Goal: Task Accomplishment & Management: Complete application form

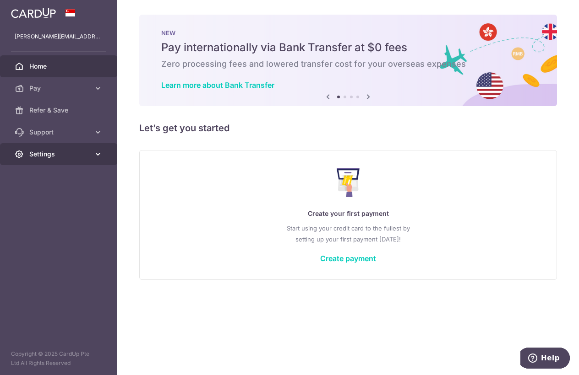
click at [96, 148] on link "Settings" at bounding box center [58, 154] width 117 height 22
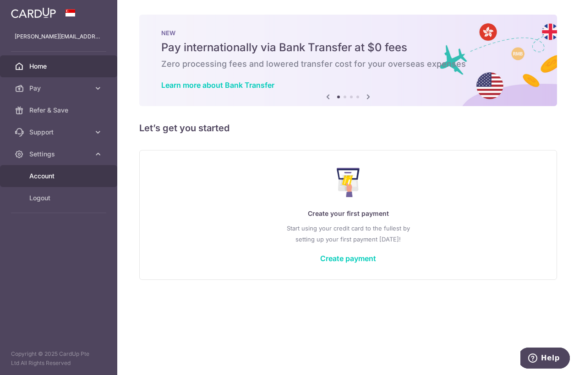
click at [77, 177] on span "Account" at bounding box center [59, 176] width 60 height 9
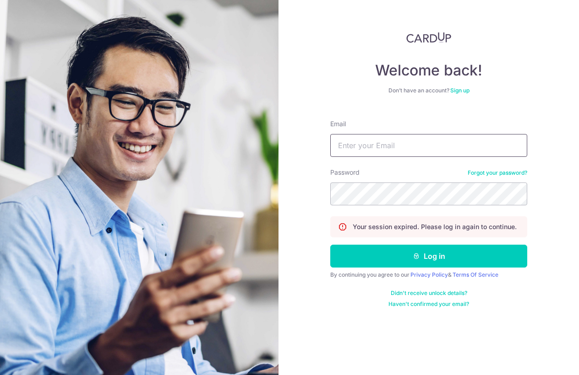
click at [444, 153] on input "Email" at bounding box center [428, 145] width 197 height 23
type input "[PERSON_NAME][EMAIL_ADDRESS][DOMAIN_NAME]"
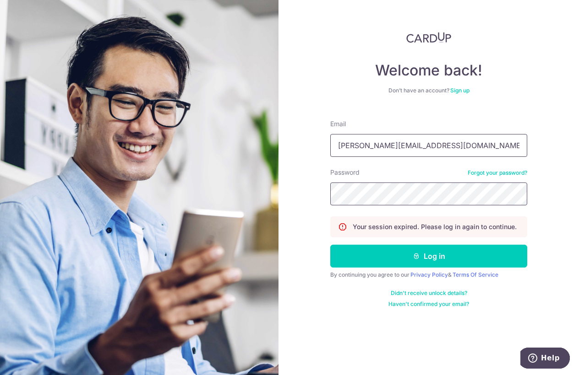
click at [330, 245] on button "Log in" at bounding box center [428, 256] width 197 height 23
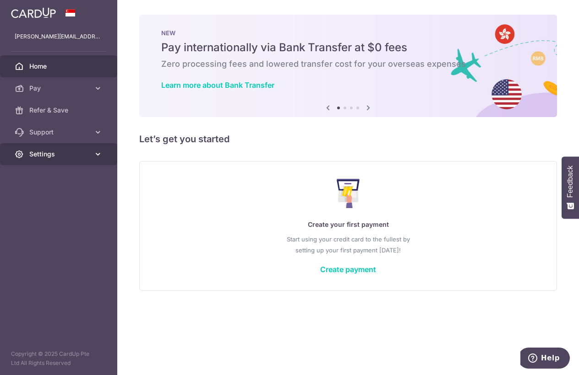
click at [93, 156] on link "Settings" at bounding box center [58, 154] width 117 height 22
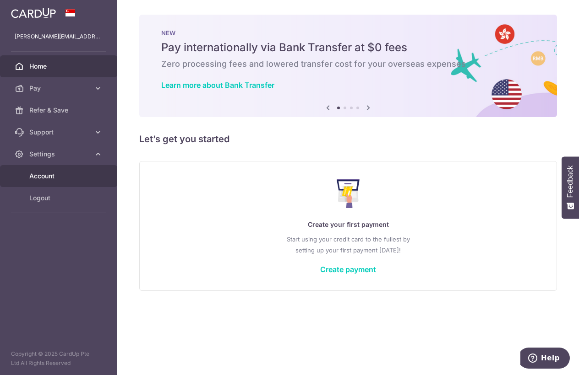
click at [80, 174] on span "Account" at bounding box center [59, 176] width 60 height 9
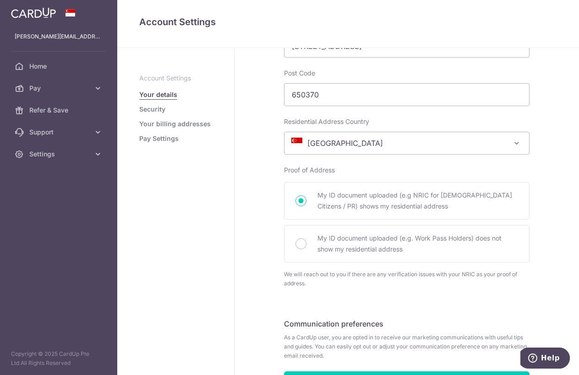
scroll to position [523, 0]
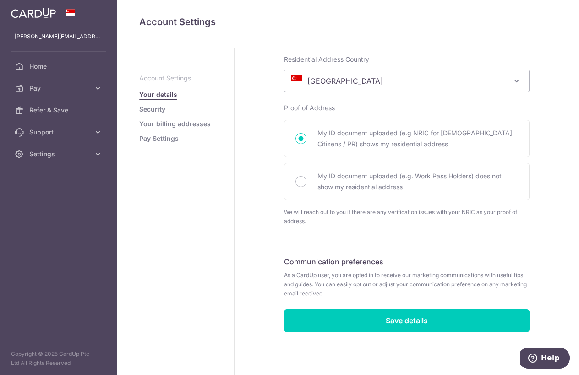
click at [156, 137] on link "Pay Settings" at bounding box center [158, 138] width 39 height 9
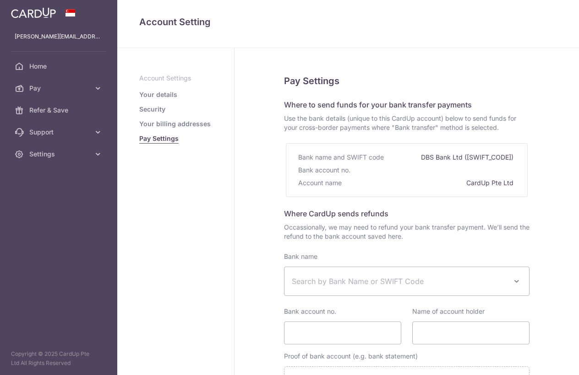
select select
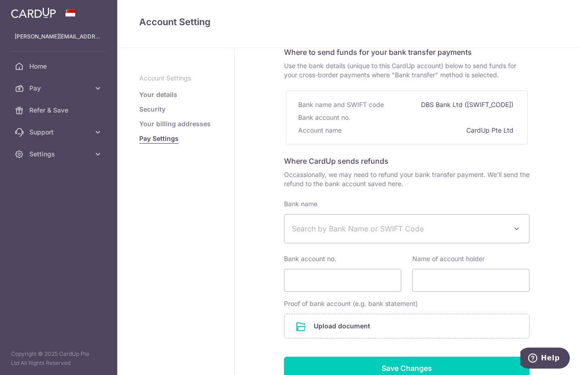
scroll to position [126, 0]
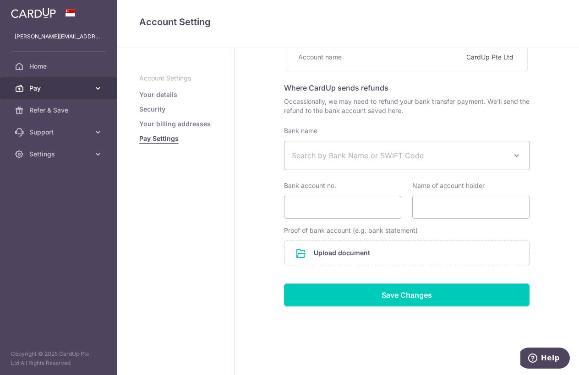
click at [50, 86] on span "Pay" at bounding box center [59, 88] width 60 height 9
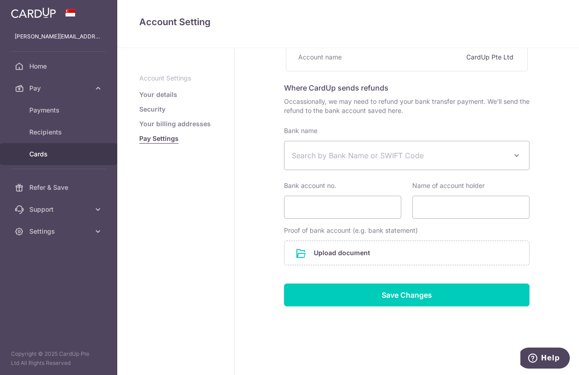
click at [51, 148] on link "Cards" at bounding box center [58, 154] width 117 height 22
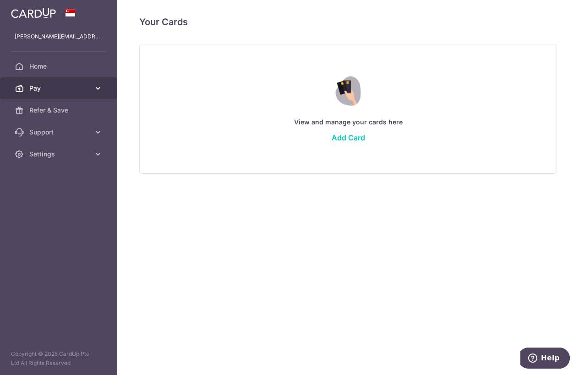
click at [55, 91] on span "Pay" at bounding box center [59, 88] width 60 height 9
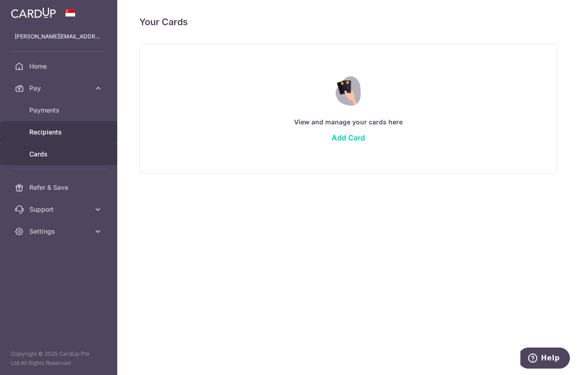
click at [55, 126] on link "Recipients" at bounding box center [58, 132] width 117 height 22
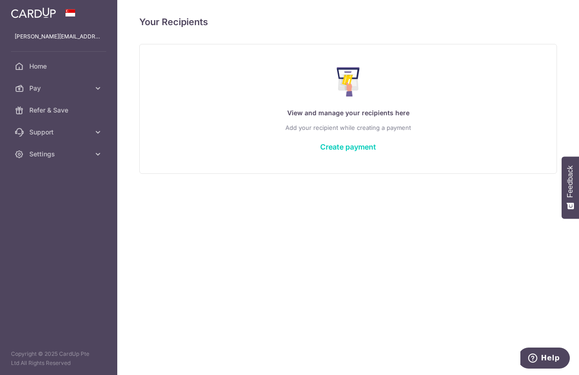
click at [79, 91] on span "Pay" at bounding box center [59, 88] width 60 height 9
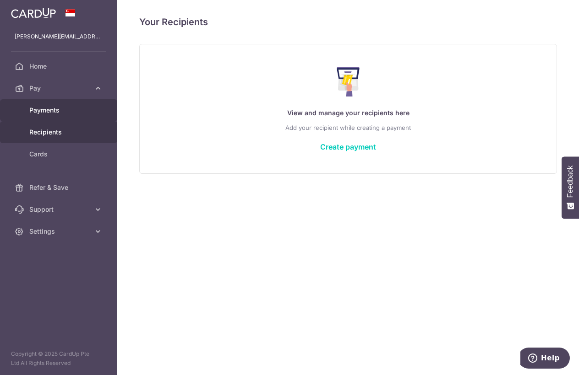
click at [76, 107] on span "Payments" at bounding box center [59, 110] width 60 height 9
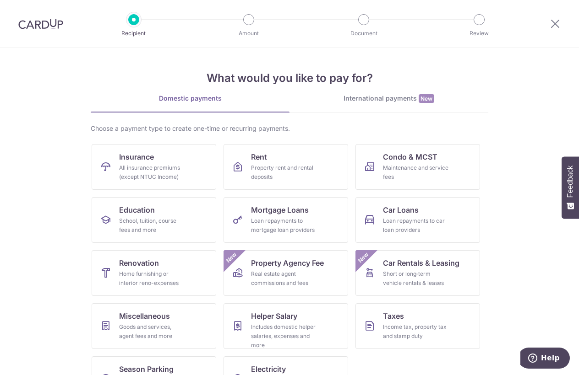
click at [52, 18] on img at bounding box center [40, 23] width 45 height 11
